Goal: Task Accomplishment & Management: Manage account settings

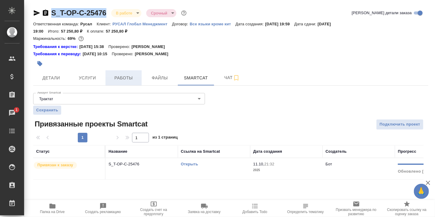
drag, startPoint x: 92, startPoint y: 77, endPoint x: 111, endPoint y: 80, distance: 19.5
click at [92, 77] on span "Услуги" at bounding box center [87, 78] width 29 height 8
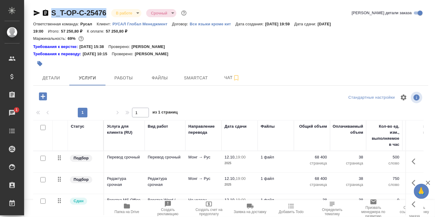
click at [43, 96] on icon "button" at bounding box center [43, 96] width 11 height 11
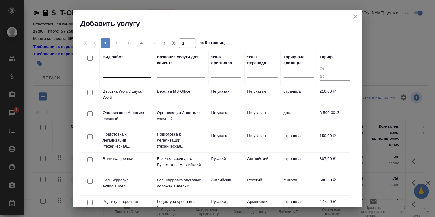
click at [119, 71] on div at bounding box center [127, 71] width 48 height 9
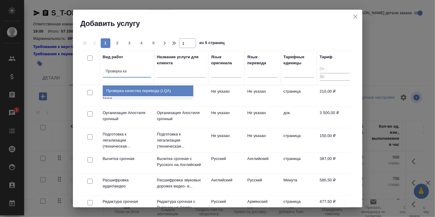
type input "Проверка кач"
click at [142, 89] on div "Проверка качества перевода (LQA)" at bounding box center [148, 90] width 90 height 11
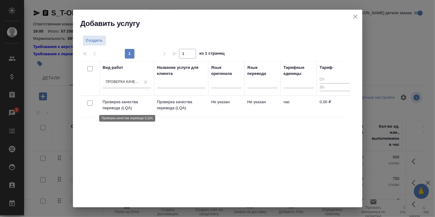
click at [124, 105] on p "Проверка качества перевода (LQA)" at bounding box center [127, 105] width 48 height 12
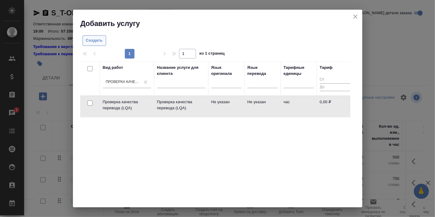
click at [97, 40] on span "Создать" at bounding box center [94, 40] width 17 height 7
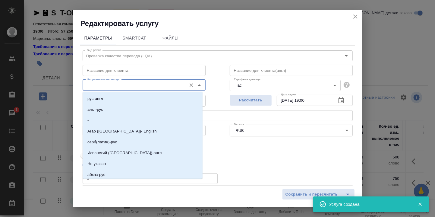
click at [113, 86] on input "Направление перевода" at bounding box center [133, 84] width 99 height 7
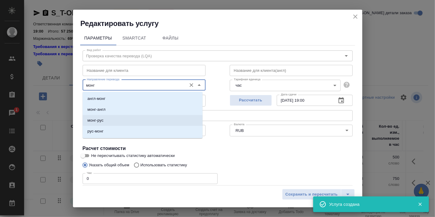
drag, startPoint x: 104, startPoint y: 117, endPoint x: 112, endPoint y: 121, distance: 8.9
click at [105, 119] on li "монг-рус" at bounding box center [143, 120] width 120 height 11
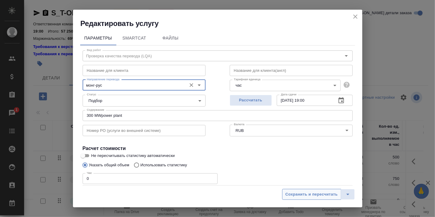
type input "монг-рус"
drag, startPoint x: 314, startPoint y: 194, endPoint x: 272, endPoint y: 175, distance: 46.3
click at [309, 190] on button "Сохранить и пересчитать" at bounding box center [311, 194] width 59 height 11
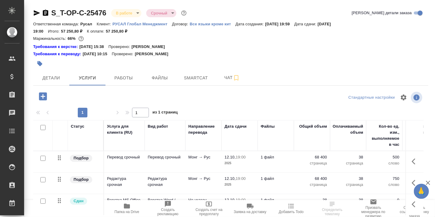
scroll to position [48, 0]
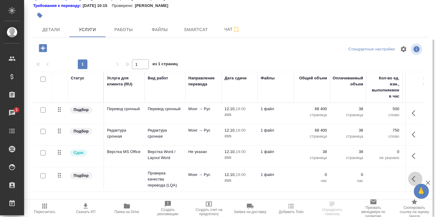
click at [412, 179] on icon "button" at bounding box center [415, 178] width 7 height 7
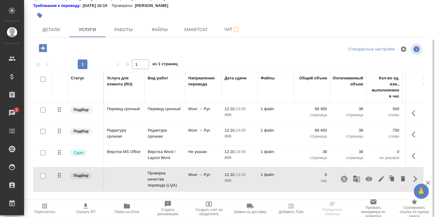
click at [370, 177] on icon "button" at bounding box center [369, 179] width 7 height 5
drag, startPoint x: 119, startPoint y: 27, endPoint x: 135, endPoint y: 28, distance: 15.7
click at [120, 27] on span "Работы" at bounding box center [123, 30] width 29 height 8
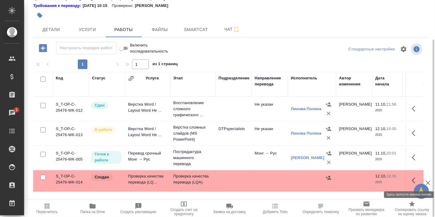
drag, startPoint x: 413, startPoint y: 179, endPoint x: 409, endPoint y: 177, distance: 5.0
click at [413, 179] on icon "button" at bounding box center [415, 180] width 7 height 7
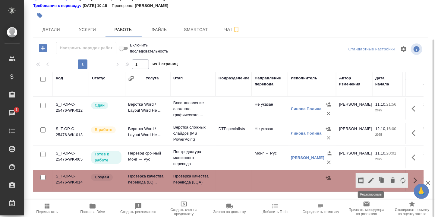
click at [372, 180] on icon "button" at bounding box center [371, 180] width 7 height 7
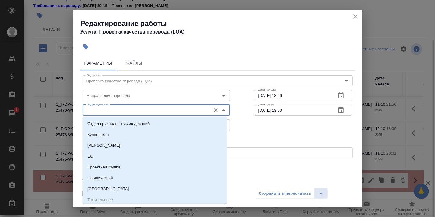
click at [110, 108] on input "Подразделение" at bounding box center [146, 109] width 124 height 7
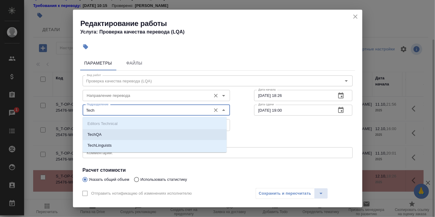
drag, startPoint x: 101, startPoint y: 135, endPoint x: 111, endPoint y: 92, distance: 44.0
click at [102, 133] on li "TechQA" at bounding box center [155, 134] width 144 height 11
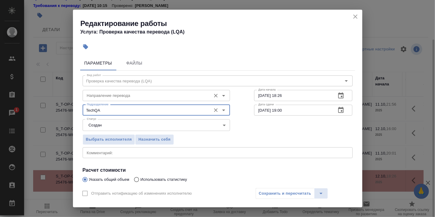
type input "TechQA"
click at [111, 93] on input "Направление перевода" at bounding box center [146, 95] width 124 height 7
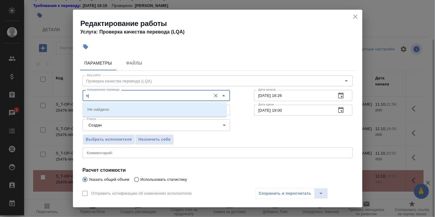
type input "v"
drag, startPoint x: 111, startPoint y: 109, endPoint x: 171, endPoint y: 118, distance: 60.6
click at [112, 109] on li "монг-рус" at bounding box center [155, 109] width 144 height 11
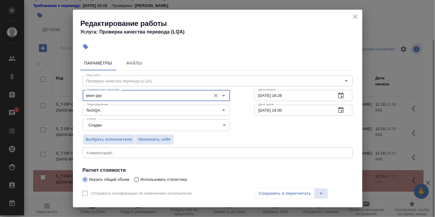
type input "монг-рус"
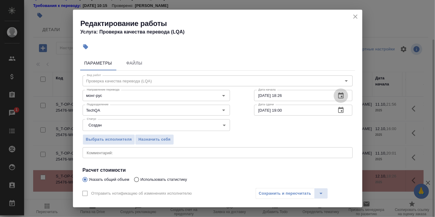
click at [338, 94] on icon "button" at bounding box center [340, 95] width 5 height 6
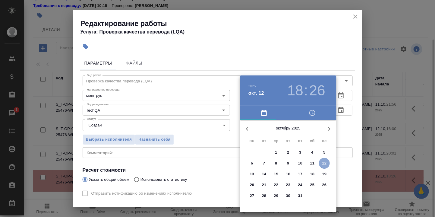
click at [327, 161] on p "12" at bounding box center [324, 163] width 5 height 6
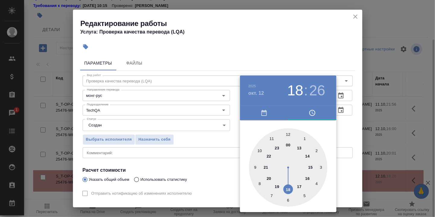
click at [289, 134] on div at bounding box center [288, 167] width 78 height 78
click at [288, 135] on div at bounding box center [288, 167] width 78 height 78
type input "[DATE] 12:00"
click at [347, 134] on div at bounding box center [217, 108] width 435 height 217
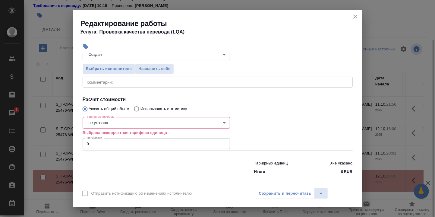
scroll to position [73, 0]
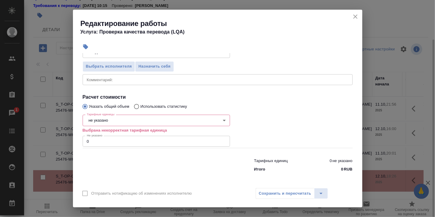
click at [114, 120] on body "🙏 .cls-1 fill:#fff; AWATERA [PERSON_NAME] d.rumyantseva Клиенты Спецификации За…" at bounding box center [217, 108] width 435 height 217
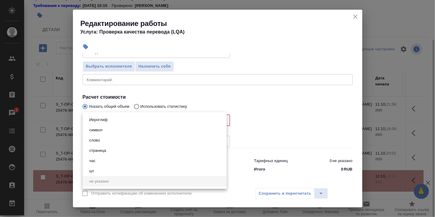
click at [100, 161] on li "час" at bounding box center [155, 161] width 144 height 10
type input "5a8b1489cc6b4906c91bfd93"
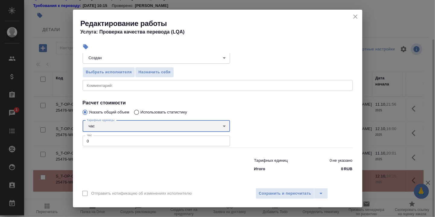
scroll to position [67, 0]
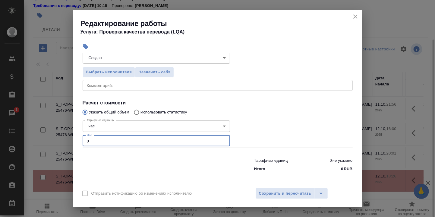
drag, startPoint x: 93, startPoint y: 139, endPoint x: 79, endPoint y: 139, distance: 13.3
click at [79, 139] on div "Параметры Файлы Вид работ Проверка качества перевода (LQA) Вид работ Направлени…" at bounding box center [217, 118] width 289 height 131
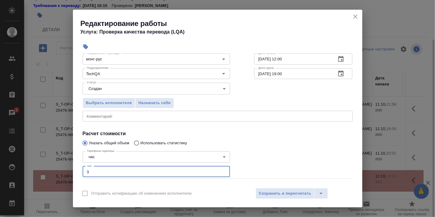
scroll to position [27, 0]
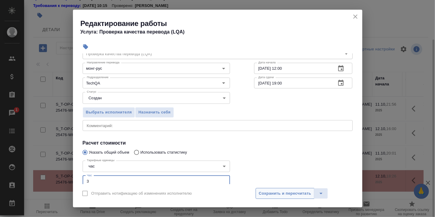
type input "3"
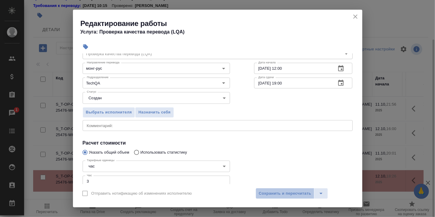
drag, startPoint x: 293, startPoint y: 191, endPoint x: 335, endPoint y: 169, distance: 46.9
click at [294, 191] on span "Сохранить и пересчитать" at bounding box center [285, 193] width 52 height 7
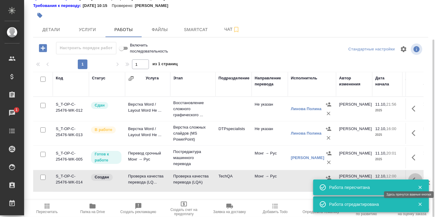
click at [412, 177] on icon "button" at bounding box center [415, 180] width 7 height 7
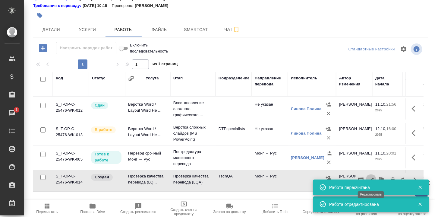
drag, startPoint x: 372, startPoint y: 178, endPoint x: 339, endPoint y: 181, distance: 33.7
click at [372, 177] on icon "button" at bounding box center [371, 180] width 7 height 7
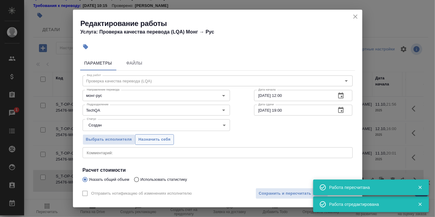
drag, startPoint x: 150, startPoint y: 137, endPoint x: 159, endPoint y: 140, distance: 9.9
click at [151, 138] on span "Назначить себя" at bounding box center [154, 139] width 32 height 7
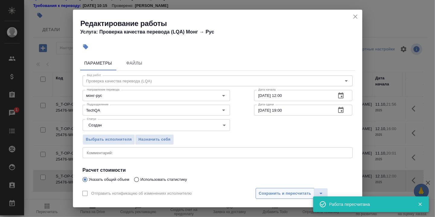
click at [291, 192] on span "Сохранить и пересчитать" at bounding box center [285, 193] width 52 height 7
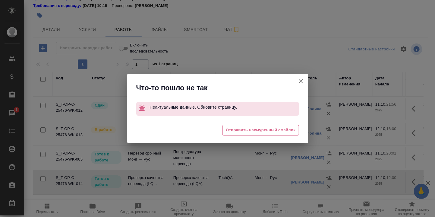
click at [300, 81] on icon "button" at bounding box center [300, 80] width 7 height 7
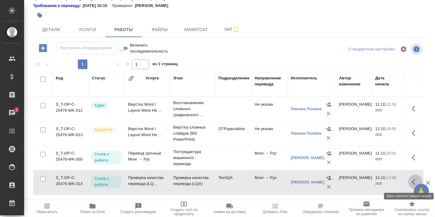
drag, startPoint x: 414, startPoint y: 180, endPoint x: 409, endPoint y: 180, distance: 5.1
click at [413, 180] on icon "button" at bounding box center [415, 181] width 7 height 7
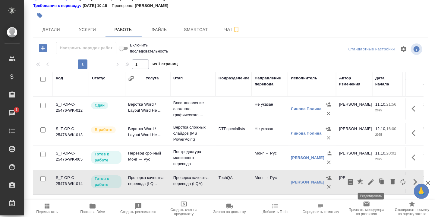
click at [371, 181] on icon "button" at bounding box center [371, 181] width 7 height 7
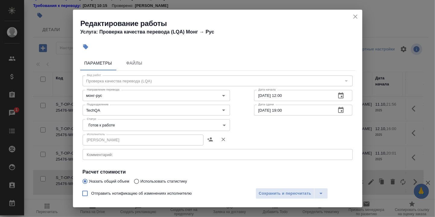
click at [219, 126] on body "🙏 .cls-1 fill:#fff; AWATERA [PERSON_NAME] d.rumyantseva Клиенты Спецификации За…" at bounding box center [217, 108] width 435 height 217
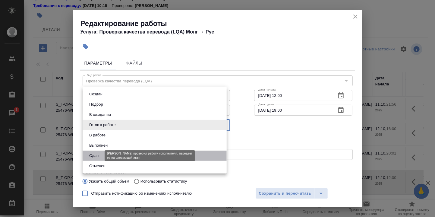
drag, startPoint x: 97, startPoint y: 155, endPoint x: 151, endPoint y: 173, distance: 56.5
click at [97, 155] on button "Сдан" at bounding box center [93, 155] width 13 height 7
type input "closed"
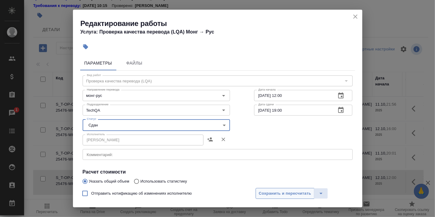
drag, startPoint x: 271, startPoint y: 191, endPoint x: 274, endPoint y: 192, distance: 3.8
click at [271, 191] on span "Сохранить и пересчитать" at bounding box center [285, 193] width 52 height 7
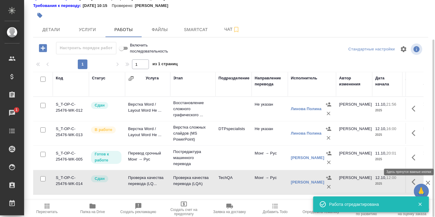
click at [416, 155] on icon "button" at bounding box center [415, 157] width 7 height 7
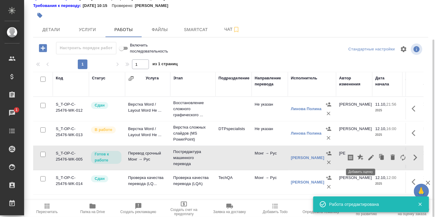
click at [361, 157] on icon "button" at bounding box center [360, 157] width 7 height 7
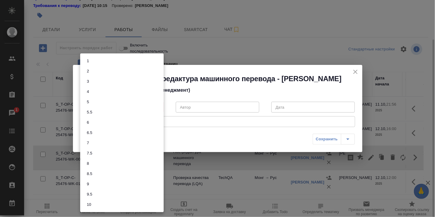
click at [157, 106] on body "🙏 .cls-1 fill:#fff; AWATERA [PERSON_NAME] d.rumyantseva Клиенты Спецификации За…" at bounding box center [217, 108] width 435 height 217
click at [94, 163] on li "8" at bounding box center [122, 163] width 84 height 10
type input "8"
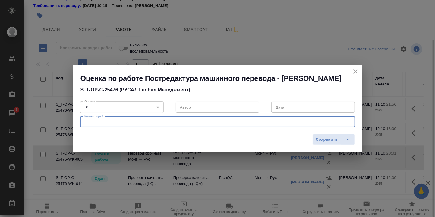
click at [110, 121] on textarea at bounding box center [217, 122] width 267 height 5
type textarea "Презентация переведена достойно, но картинки - наспех, кое-как."
drag, startPoint x: 325, startPoint y: 138, endPoint x: 322, endPoint y: 160, distance: 22.2
click at [324, 138] on span "Сохранить" at bounding box center [327, 139] width 22 height 7
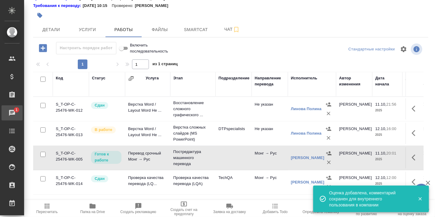
click at [12, 111] on div "Чаты" at bounding box center [4, 112] width 15 height 9
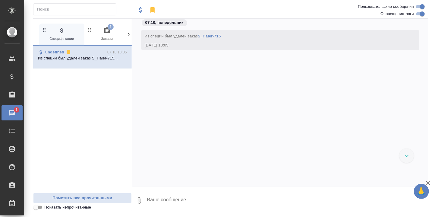
drag, startPoint x: 109, startPoint y: 31, endPoint x: 111, endPoint y: 39, distance: 7.5
click at [109, 31] on icon "button" at bounding box center [106, 30] width 5 height 6
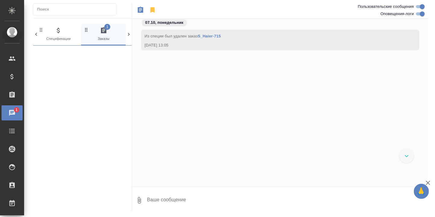
scroll to position [0, 4]
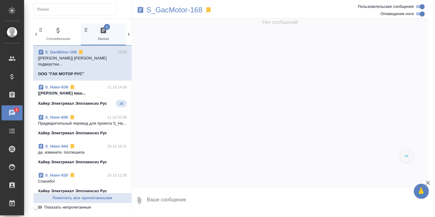
drag, startPoint x: 53, startPoint y: 92, endPoint x: 156, endPoint y: 95, distance: 102.6
click at [54, 92] on p "[[PERSON_NAME] маш..." at bounding box center [82, 93] width 89 height 6
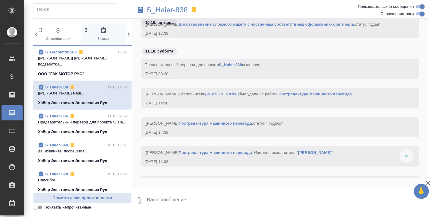
scroll to position [6680, 0]
